Goal: Task Accomplishment & Management: Use online tool/utility

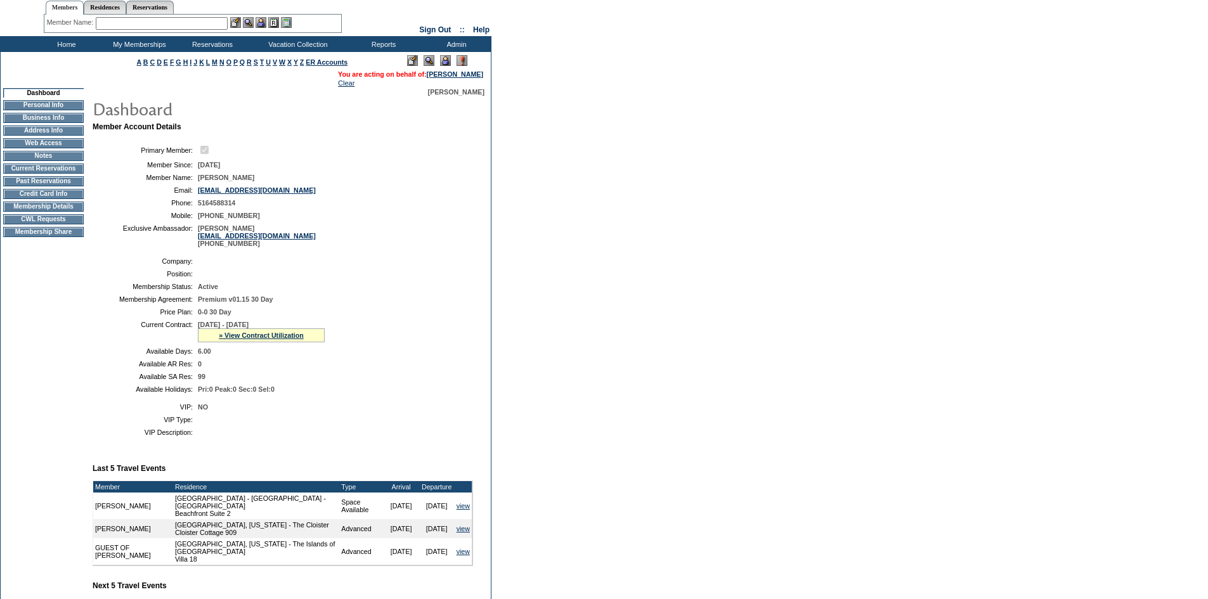
scroll to position [19, 0]
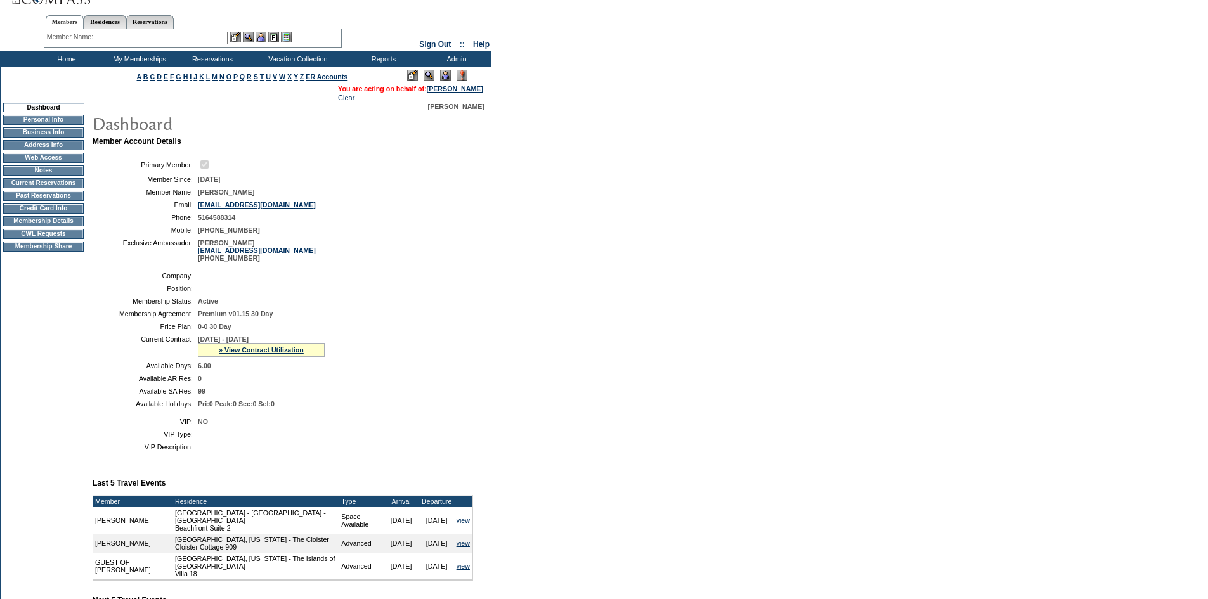
click at [62, 239] on td "CWL Requests" at bounding box center [43, 234] width 81 height 10
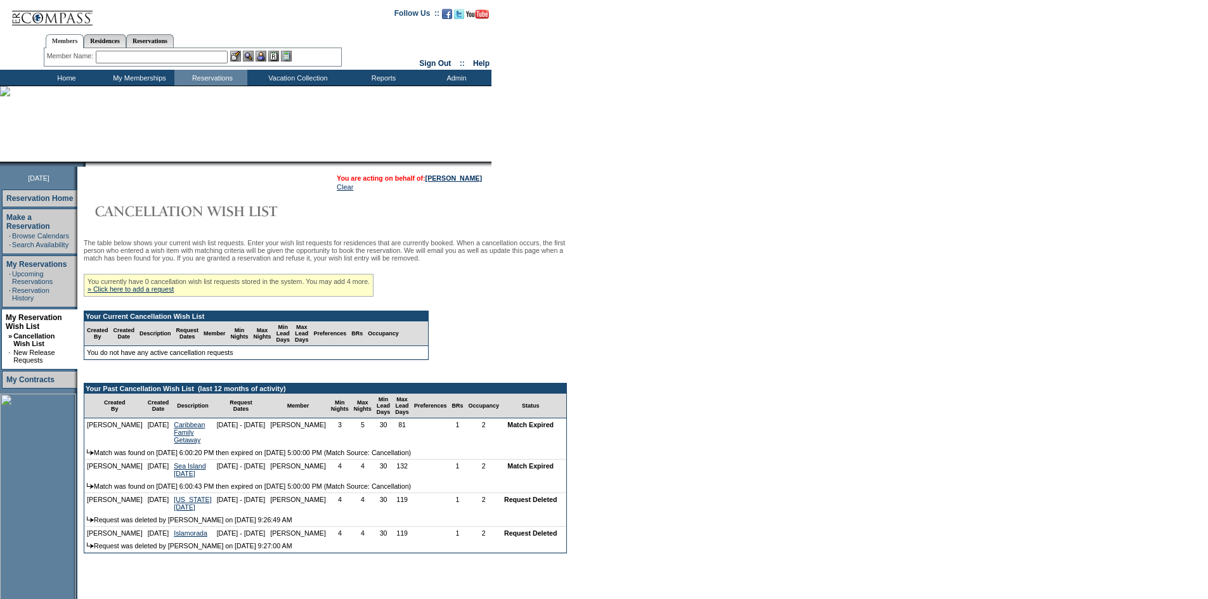
click at [202, 62] on input "text" at bounding box center [162, 57] width 132 height 13
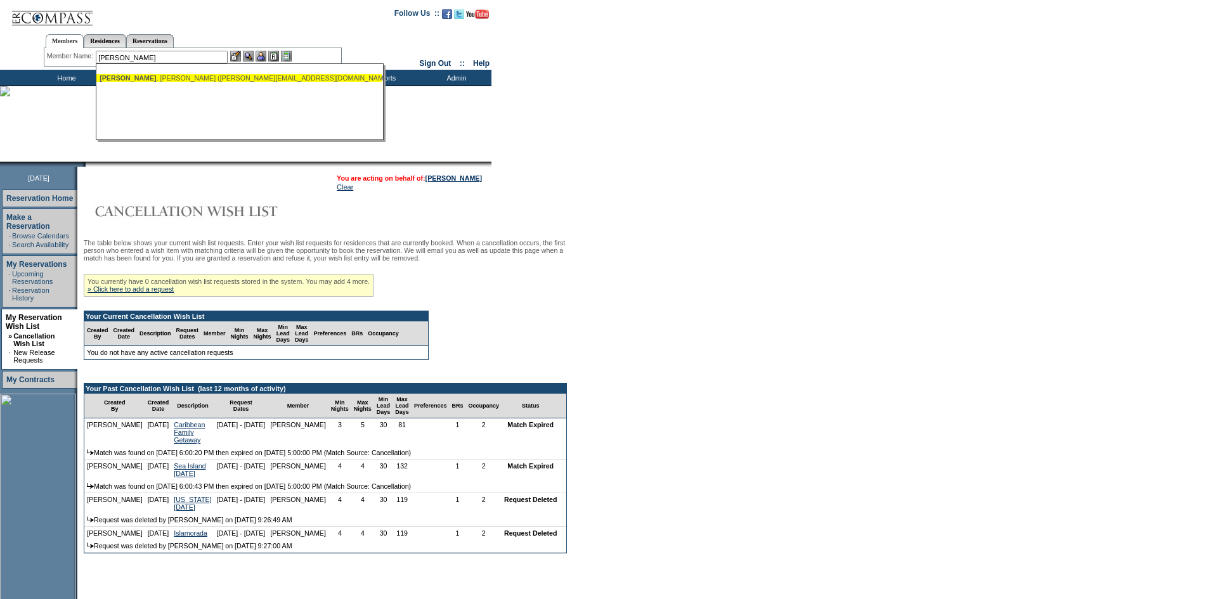
click at [214, 75] on div "Linder , James (jameslinder@mac.com)" at bounding box center [239, 78] width 279 height 8
type input "Linder, James (jameslinder@mac.com)"
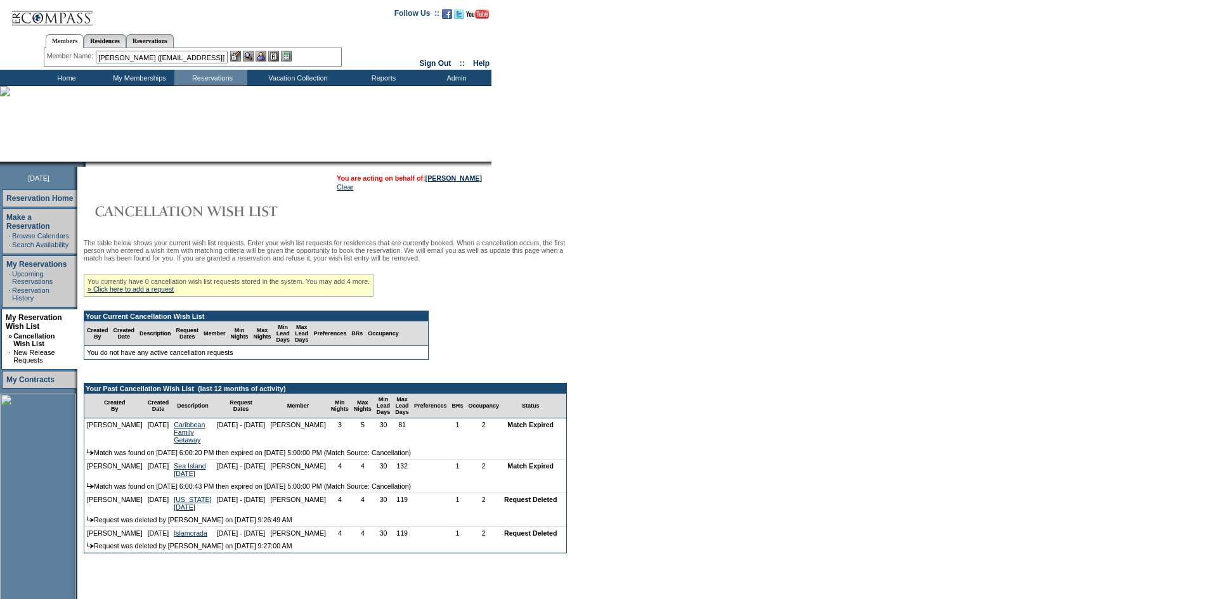
click at [259, 56] on img at bounding box center [261, 56] width 11 height 11
click at [254, 56] on img at bounding box center [248, 56] width 11 height 11
